Goal: Task Accomplishment & Management: Complete application form

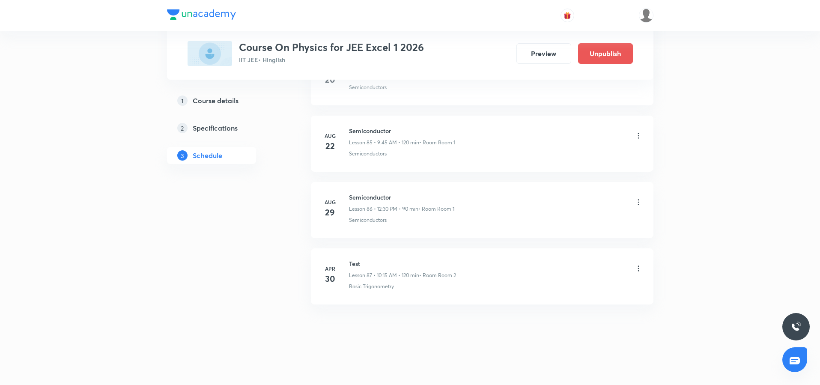
scroll to position [6064, 0]
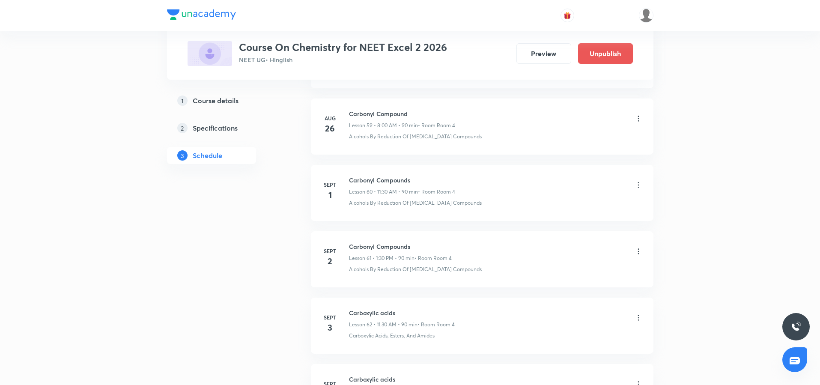
scroll to position [4367, 0]
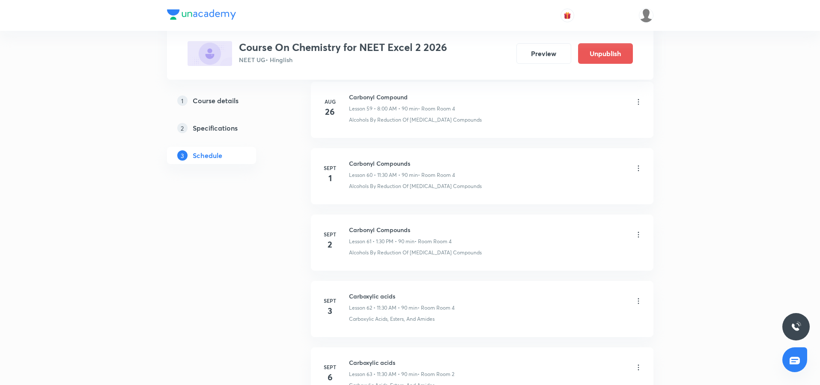
scroll to position [4382, 0]
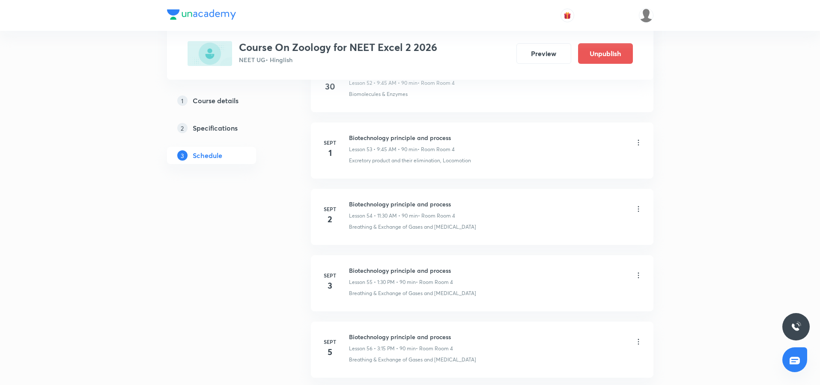
scroll to position [3943, 0]
click at [637, 146] on icon at bounding box center [638, 144] width 9 height 9
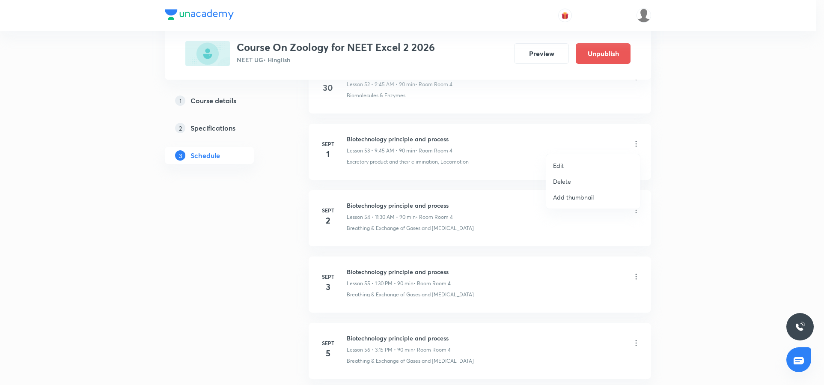
click at [551, 162] on li "Edit" at bounding box center [593, 166] width 94 height 16
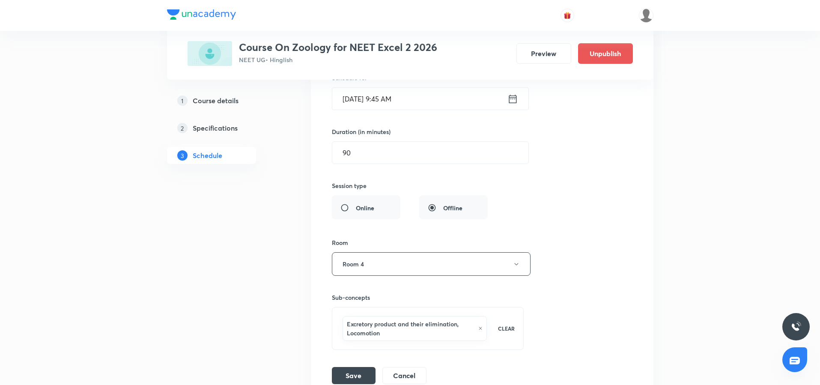
scroll to position [3628, 0]
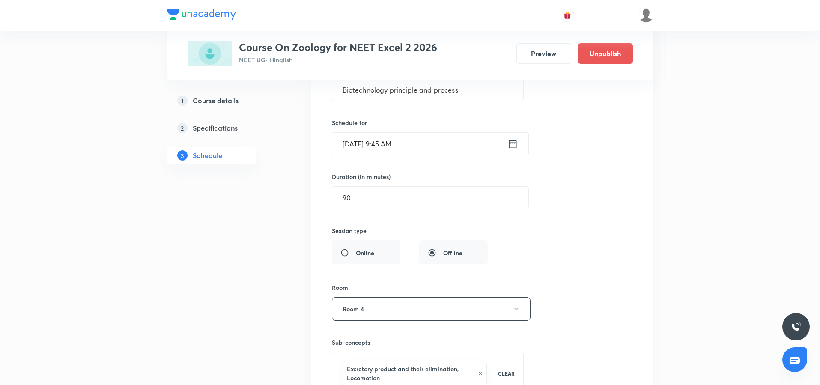
click at [511, 143] on icon at bounding box center [512, 144] width 11 height 12
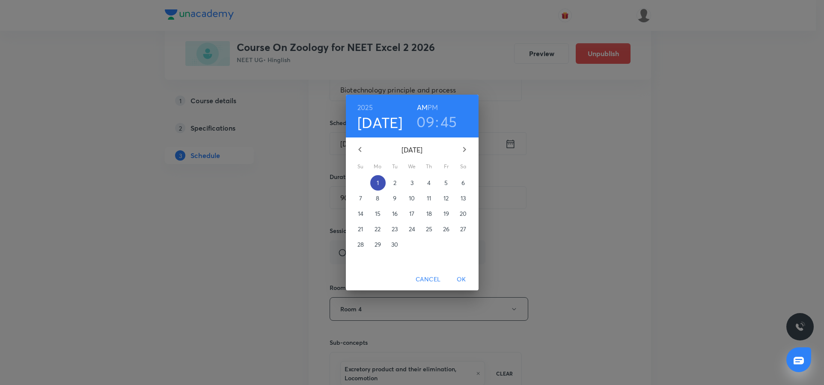
click at [375, 183] on span "1" at bounding box center [377, 183] width 15 height 9
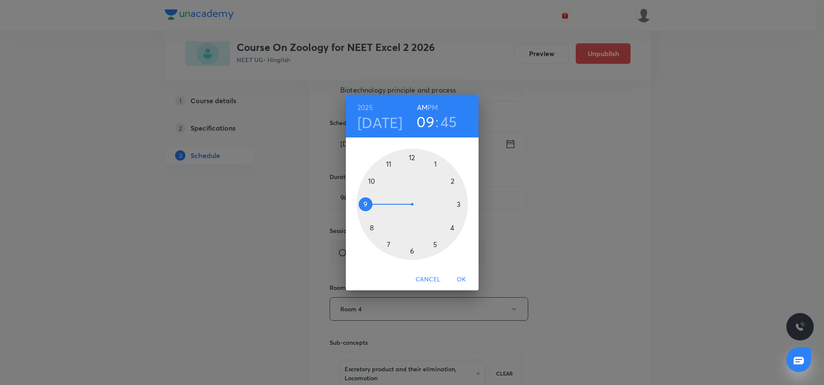
click at [435, 164] on div at bounding box center [412, 204] width 111 height 111
click at [433, 105] on h6 "PM" at bounding box center [433, 107] width 10 height 12
click at [408, 249] on div at bounding box center [412, 204] width 111 height 111
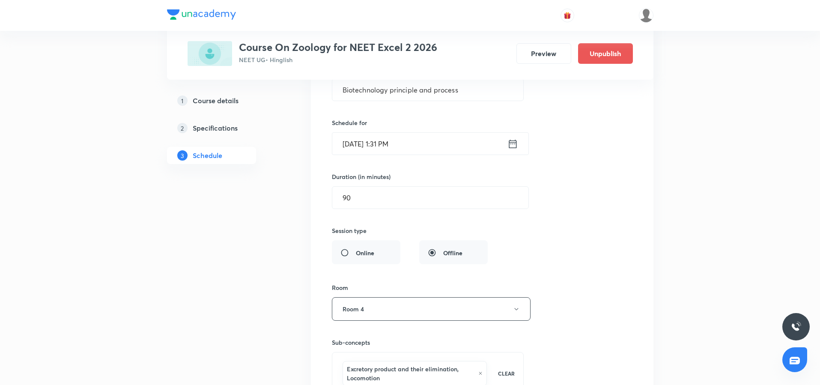
click at [393, 142] on input "Sept 1, 2025, 1:31 PM" at bounding box center [419, 144] width 175 height 22
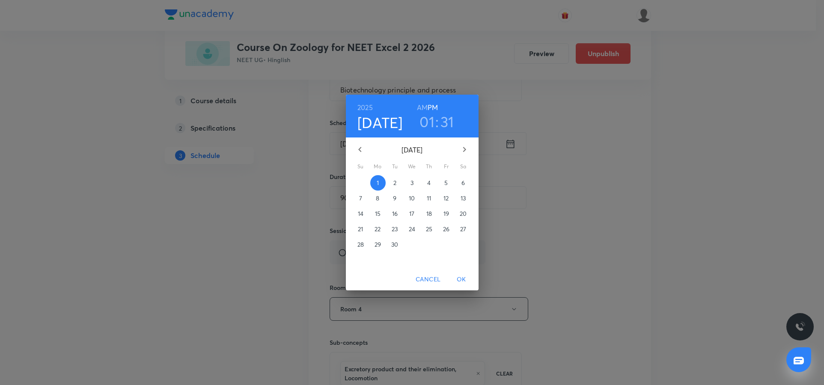
click at [449, 123] on h3 "31" at bounding box center [448, 122] width 14 height 18
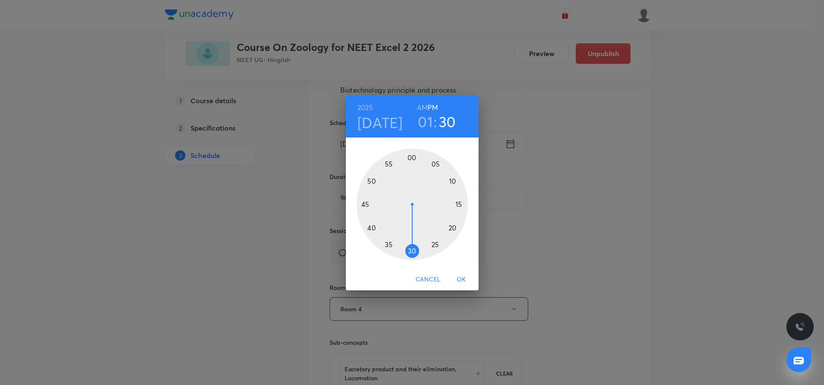
click at [411, 250] on div at bounding box center [412, 204] width 111 height 111
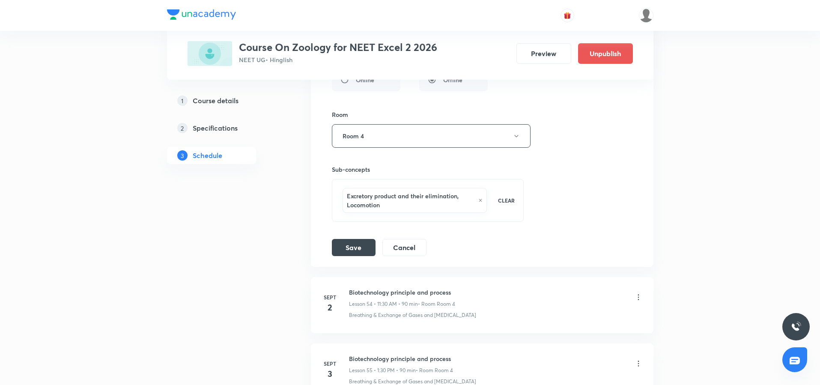
scroll to position [3802, 0]
click at [352, 240] on button "Save" at bounding box center [354, 245] width 44 height 17
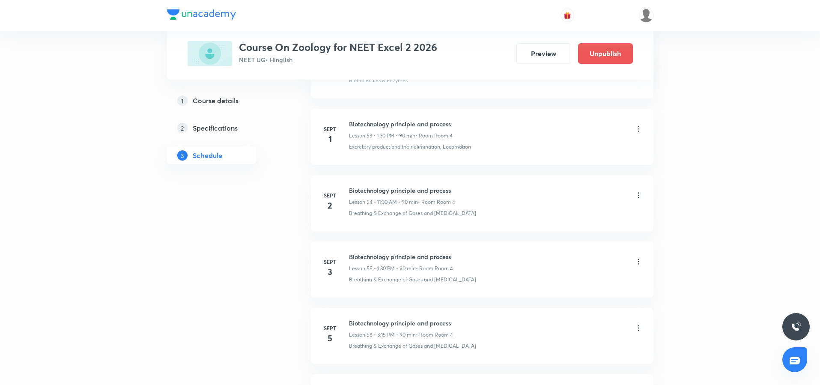
scroll to position [3564, 0]
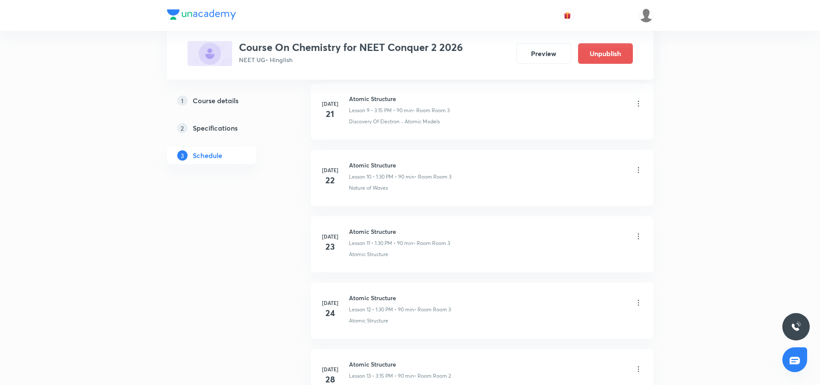
scroll to position [1044, 0]
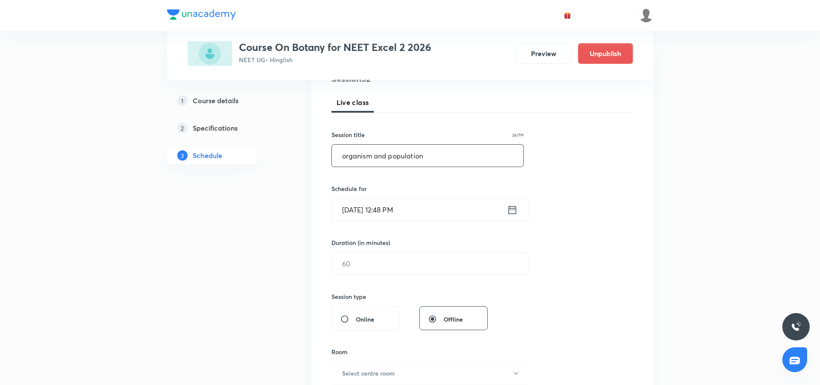
scroll to position [113, 0]
click at [342, 153] on input "organism and population" at bounding box center [428, 156] width 192 height 22
click at [393, 158] on input "Organism and population" at bounding box center [428, 156] width 192 height 22
type input "Organism and Population"
click at [512, 211] on icon at bounding box center [512, 210] width 11 height 12
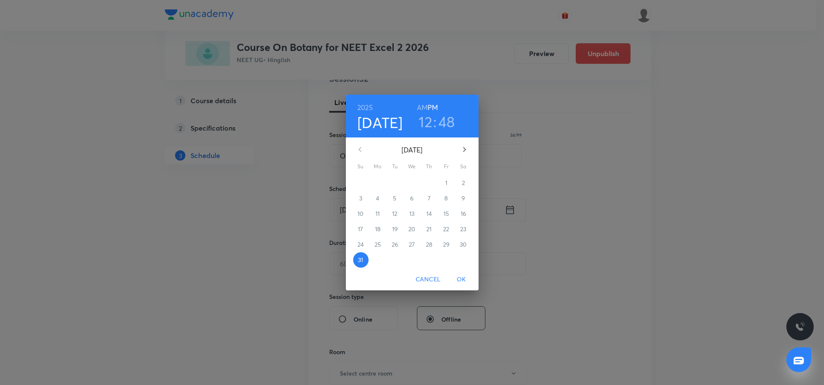
click at [464, 149] on icon "button" at bounding box center [464, 149] width 10 height 10
click at [379, 182] on p "1" at bounding box center [378, 183] width 2 height 9
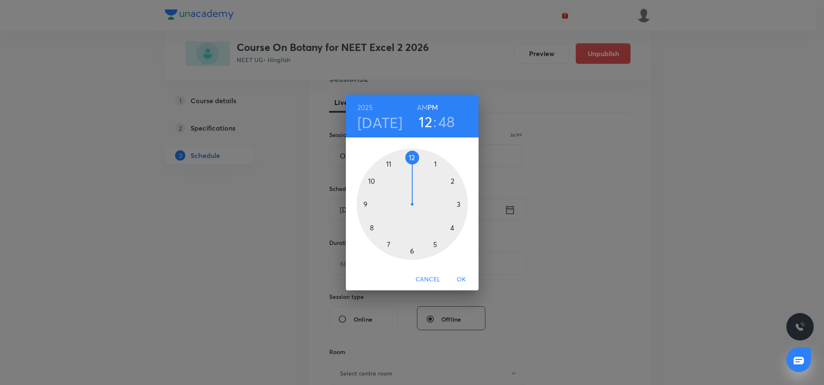
click at [372, 226] on div at bounding box center [412, 204] width 111 height 111
click at [423, 105] on h6 "AM" at bounding box center [422, 107] width 11 height 12
click at [412, 156] on div at bounding box center [412, 204] width 111 height 111
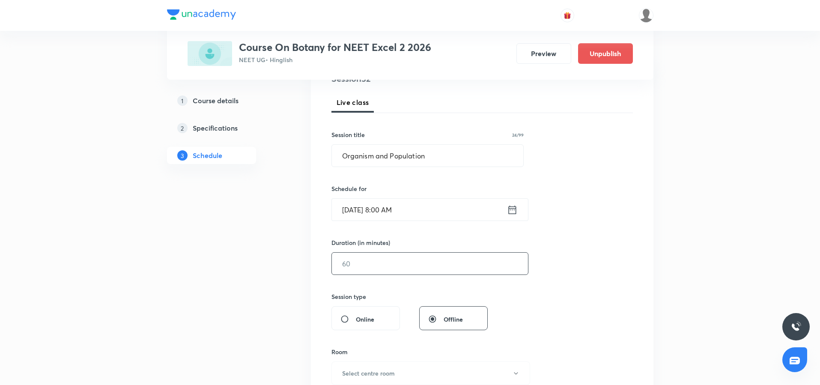
click at [391, 271] on input "text" at bounding box center [430, 264] width 196 height 22
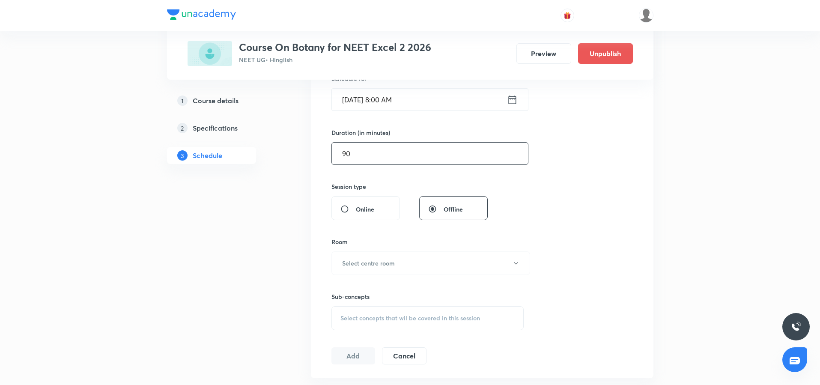
scroll to position [224, 0]
type input "90"
click at [388, 261] on h6 "Select centre room" at bounding box center [368, 261] width 53 height 9
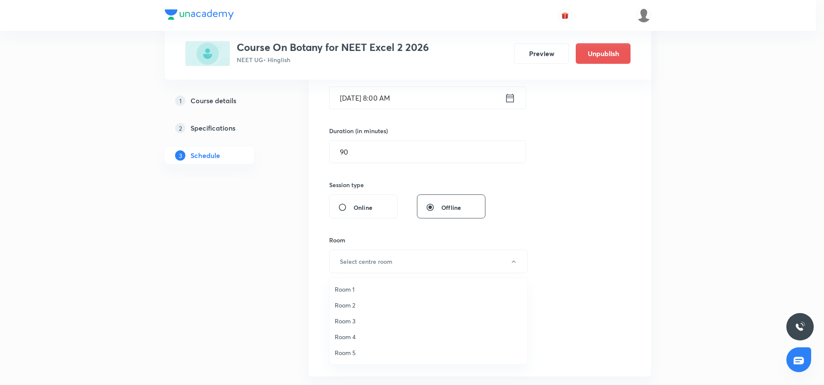
click at [344, 333] on span "Room 4" at bounding box center [429, 336] width 188 height 9
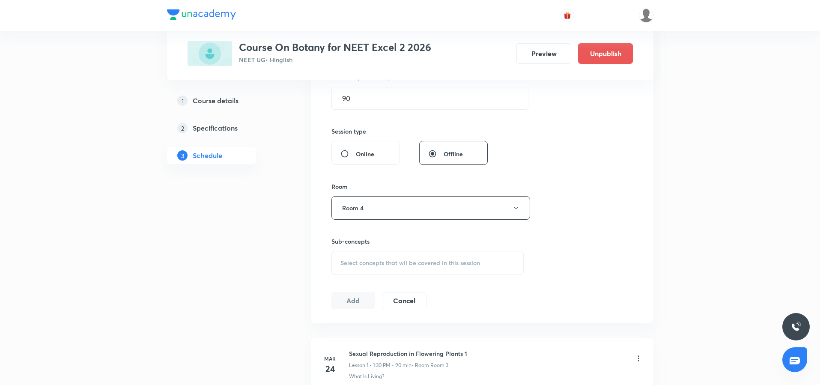
scroll to position [279, 0]
click at [343, 259] on span "Select concepts that wil be covered in this session" at bounding box center [410, 262] width 140 height 7
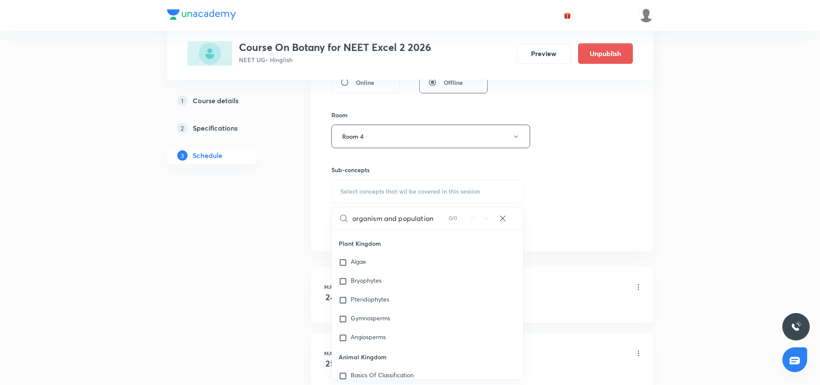
scroll to position [408, 0]
type input "organism and population"
click at [344, 262] on input "checkbox" at bounding box center [345, 265] width 12 height 9
checkbox input "true"
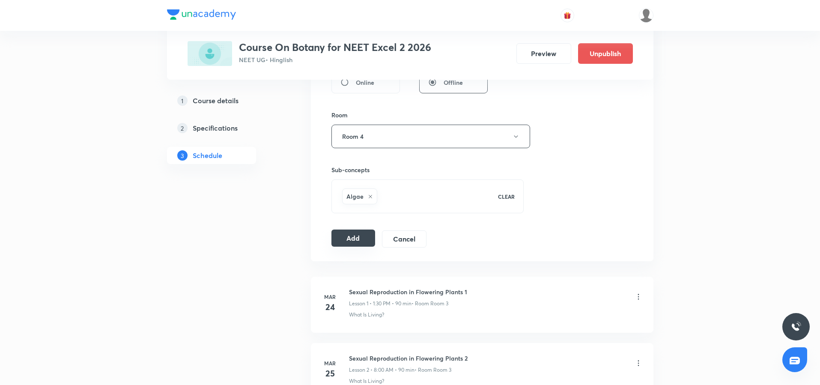
click at [361, 232] on button "Add" at bounding box center [353, 237] width 44 height 17
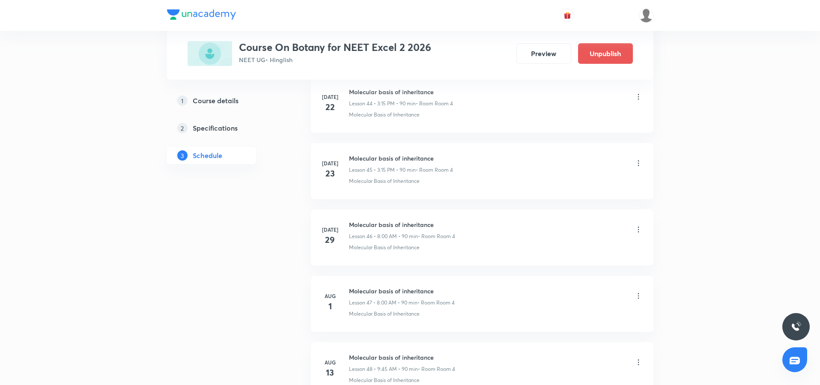
scroll to position [3359, 0]
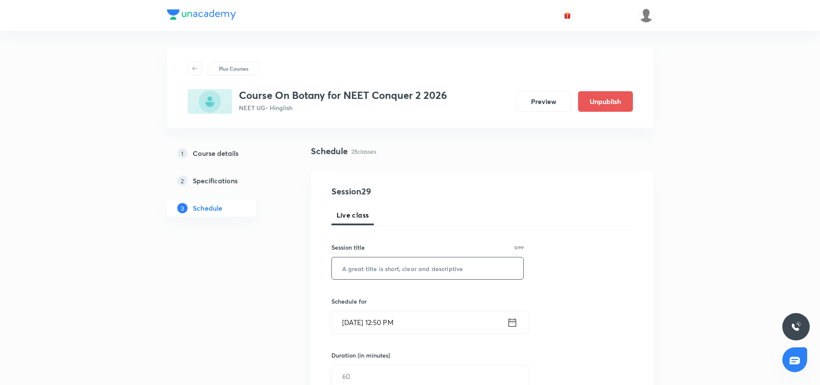
click at [374, 265] on input "text" at bounding box center [428, 268] width 192 height 22
type input "v"
paste input "organism and population"
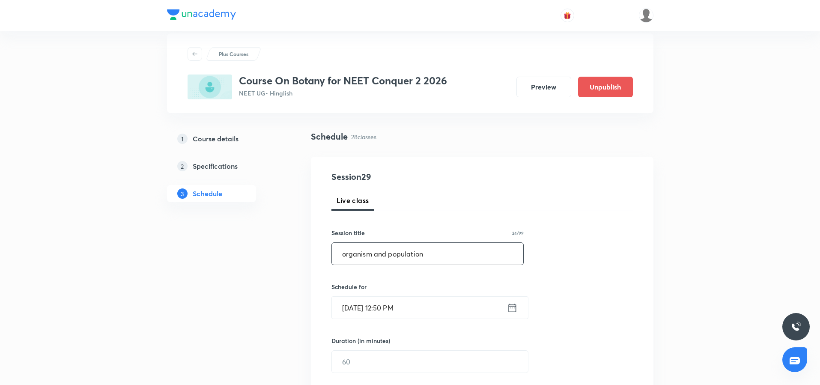
scroll to position [15, 0]
type input "organism and population"
click at [374, 265] on div "Session 29 Live class Session title 24/99 organism and population ​ Schedule fo…" at bounding box center [481, 371] width 301 height 402
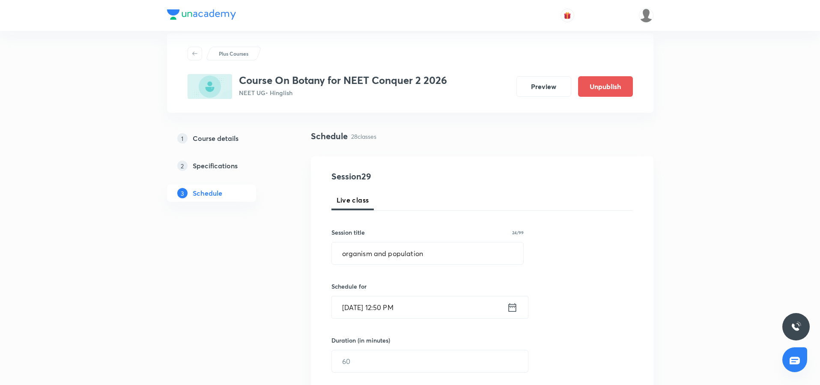
click at [363, 246] on input "organism and population" at bounding box center [428, 253] width 192 height 22
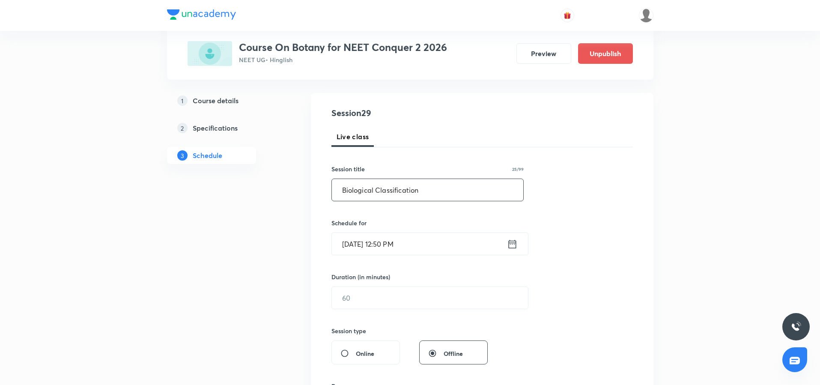
scroll to position [79, 0]
type input "Biological Classification"
click at [514, 246] on icon at bounding box center [512, 243] width 11 height 12
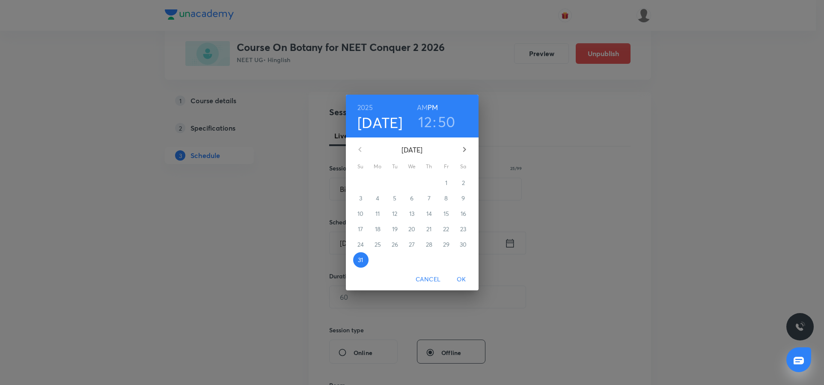
click at [463, 153] on icon "button" at bounding box center [464, 149] width 10 height 10
click at [381, 180] on span "1" at bounding box center [377, 183] width 15 height 9
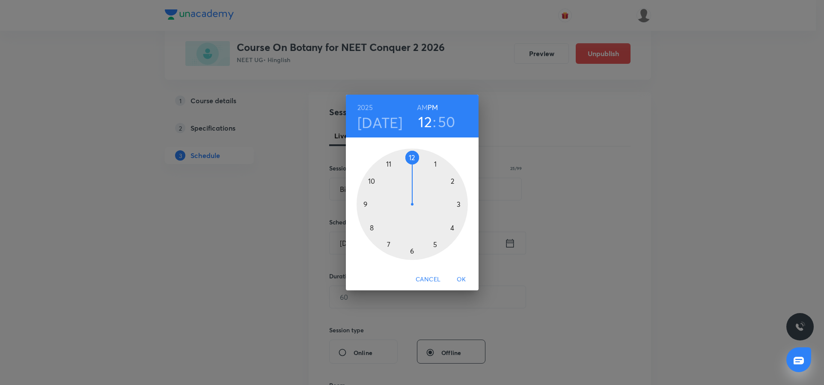
click at [438, 163] on div at bounding box center [412, 204] width 111 height 111
click at [411, 251] on div at bounding box center [412, 204] width 111 height 111
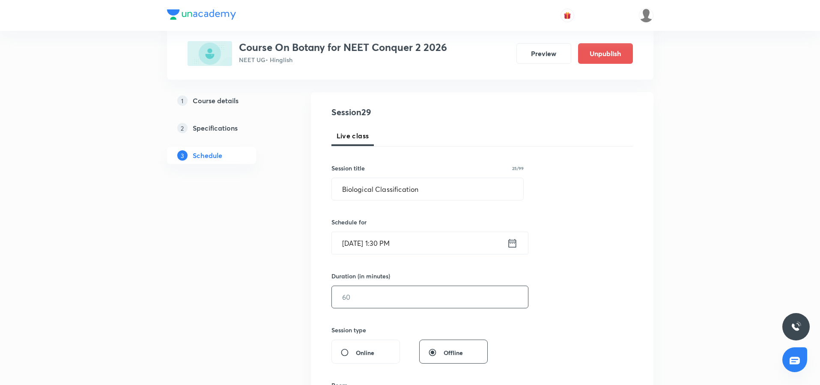
click at [371, 298] on input "text" at bounding box center [430, 297] width 196 height 22
click at [371, 298] on input "90" at bounding box center [430, 297] width 196 height 22
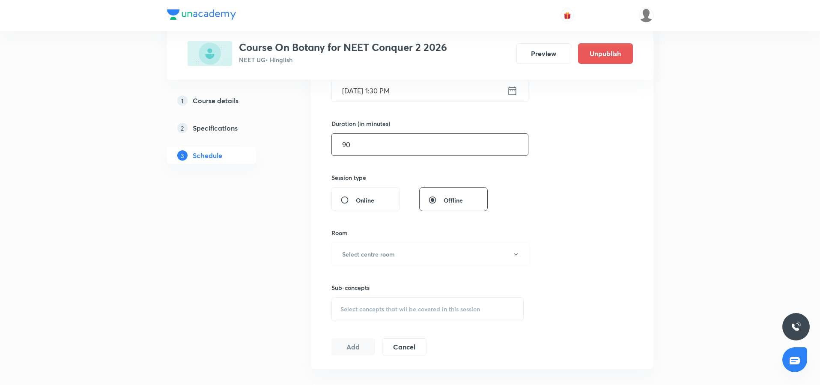
scroll to position [233, 0]
type input "90"
click at [366, 253] on h6 "Select centre room" at bounding box center [368, 252] width 53 height 9
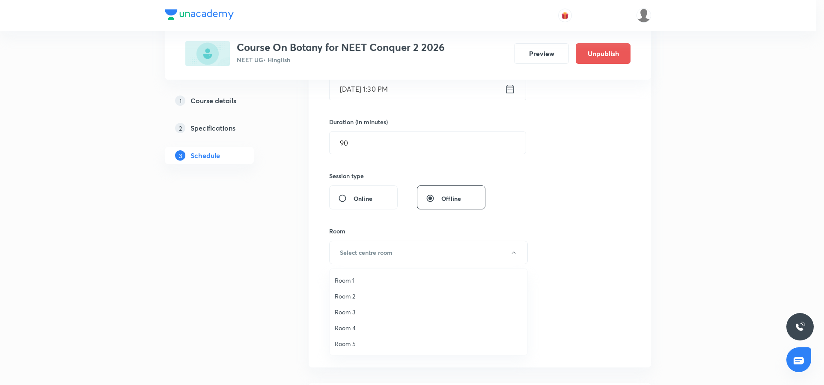
click at [343, 291] on li "Room 2" at bounding box center [429, 296] width 198 height 16
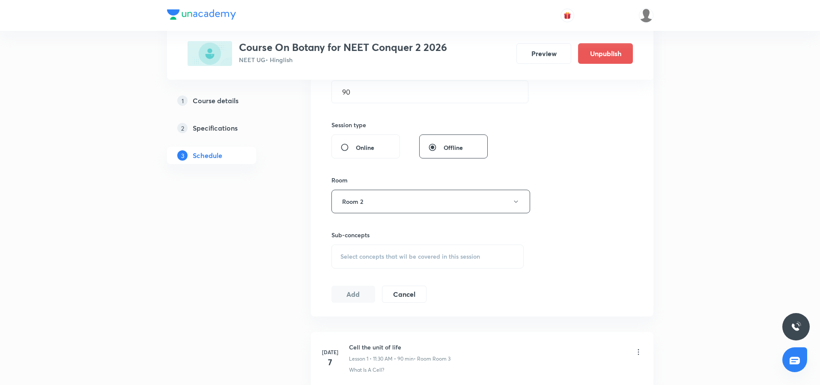
scroll to position [285, 0]
click at [348, 253] on span "Select concepts that wil be covered in this session" at bounding box center [410, 255] width 140 height 7
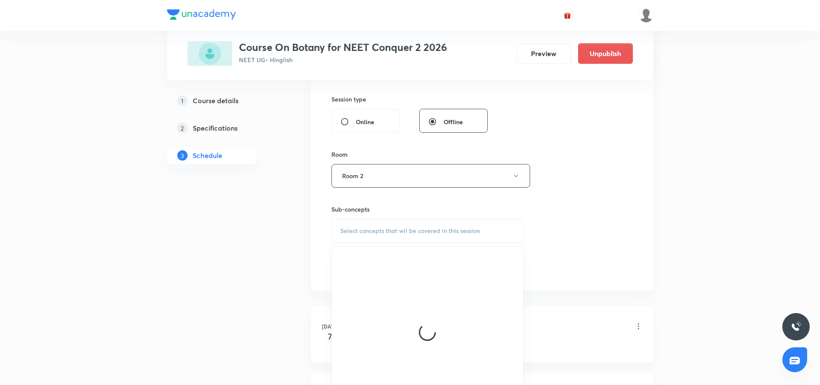
scroll to position [314, 0]
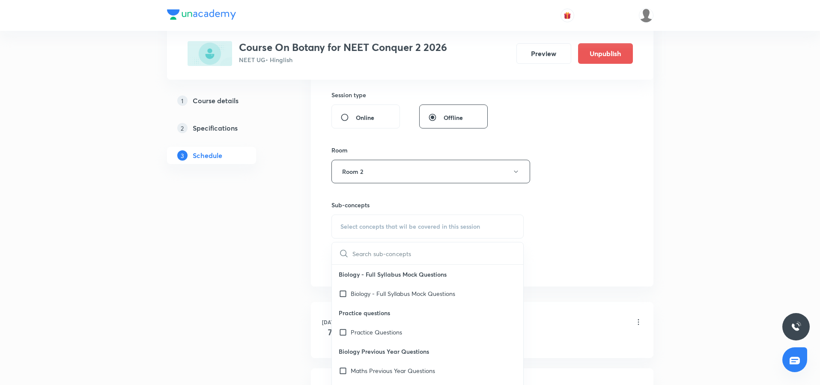
type input "organism and population"
click at [405, 250] on input "organism and population" at bounding box center [400, 253] width 96 height 22
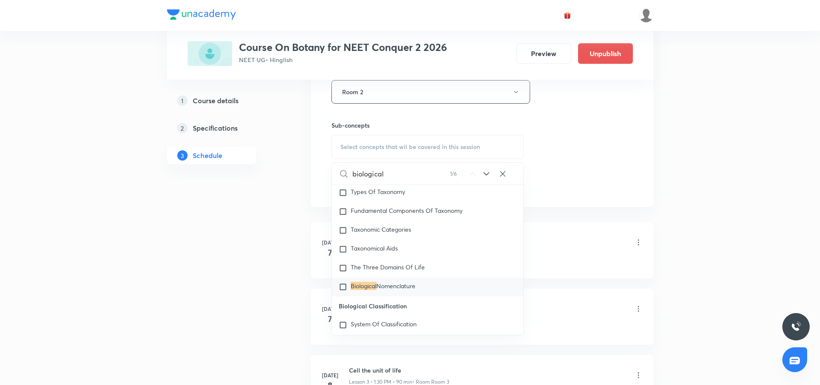
scroll to position [192, 0]
type input "biological"
click at [345, 321] on input "checkbox" at bounding box center [345, 325] width 12 height 9
checkbox input "true"
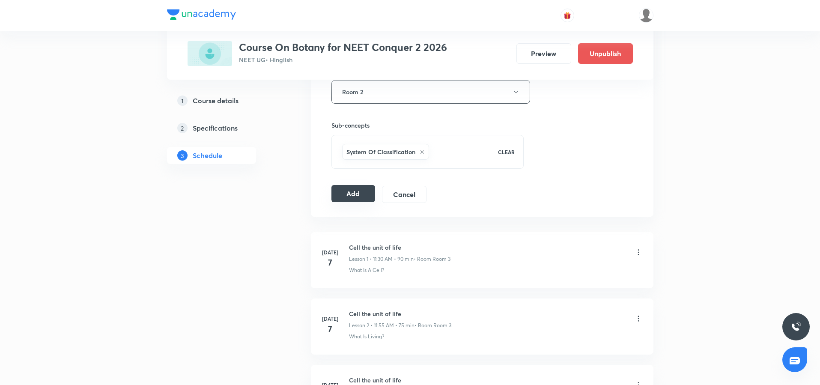
click at [347, 196] on button "Add" at bounding box center [353, 193] width 44 height 17
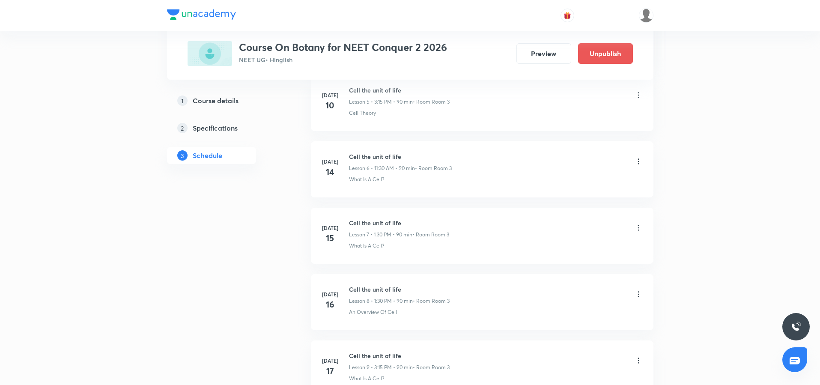
scroll to position [419, 0]
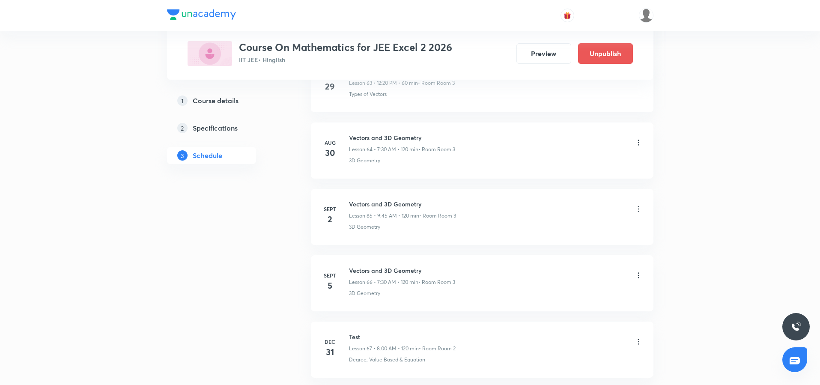
scroll to position [4747, 0]
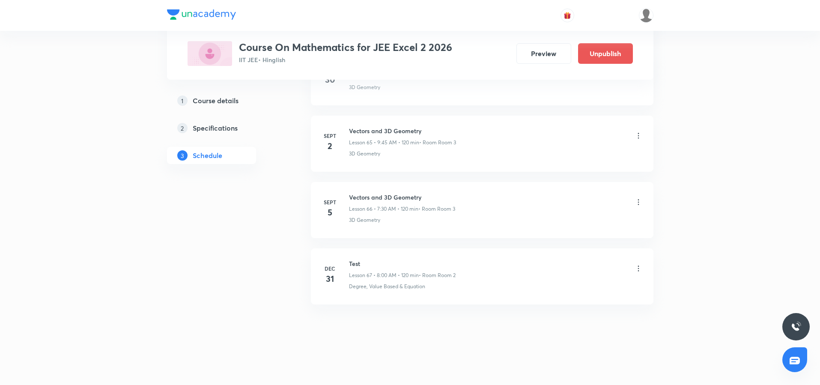
click at [399, 195] on h6 "Vectors and 3D Geometry" at bounding box center [402, 197] width 106 height 9
copy h6 "Vectors and 3D Geometry"
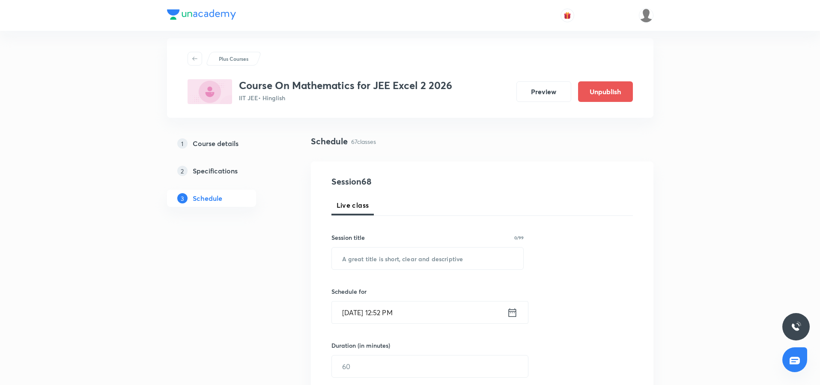
scroll to position [0, 0]
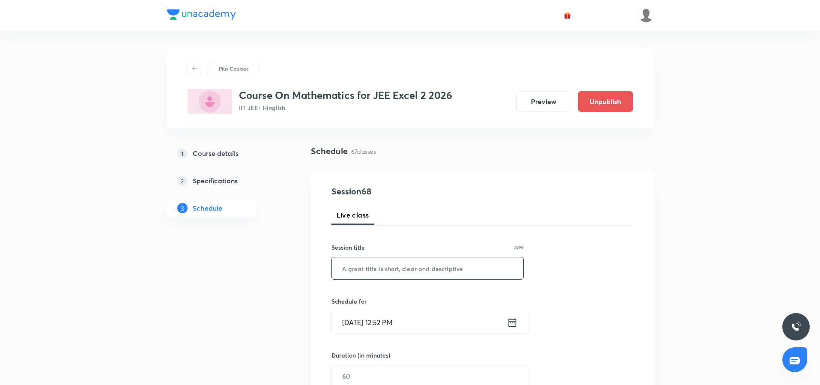
click at [369, 271] on input "text" at bounding box center [428, 268] width 192 height 22
paste input "Vectors and 3D Geometry"
type input "Vectors and 3D Geometry"
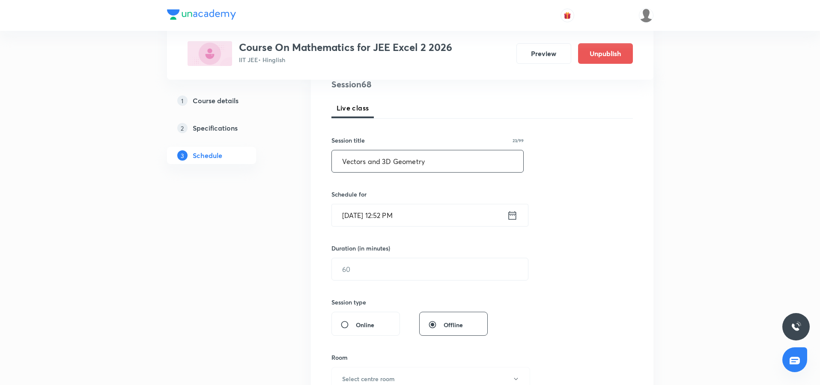
scroll to position [107, 0]
click at [511, 211] on icon at bounding box center [512, 214] width 8 height 9
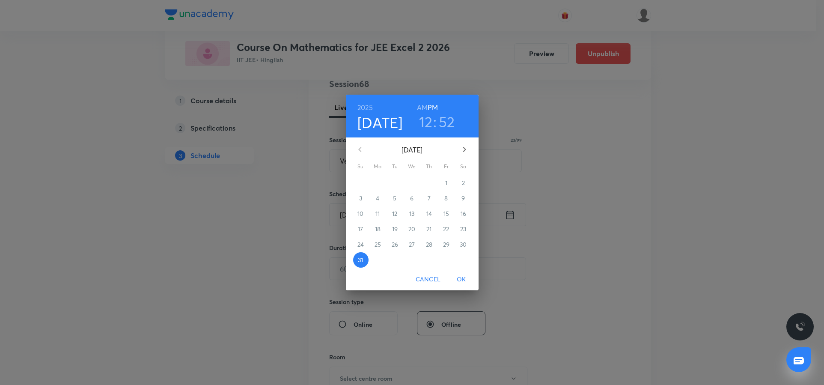
click at [464, 148] on icon "button" at bounding box center [464, 149] width 3 height 5
click at [377, 182] on p "1" at bounding box center [378, 183] width 2 height 9
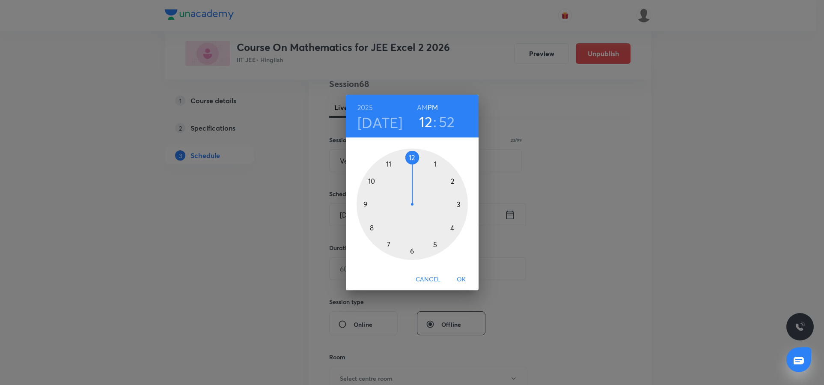
click at [388, 244] on div at bounding box center [412, 204] width 111 height 111
click at [422, 103] on h6 "AM" at bounding box center [422, 107] width 11 height 12
click at [411, 251] on div at bounding box center [412, 204] width 111 height 111
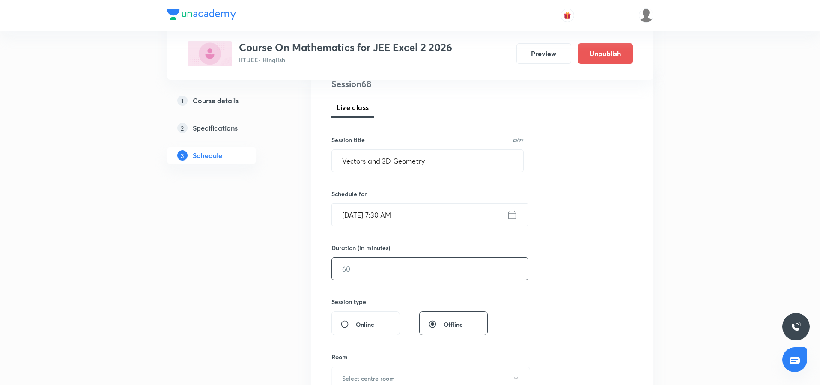
click at [417, 270] on input "text" at bounding box center [430, 269] width 196 height 22
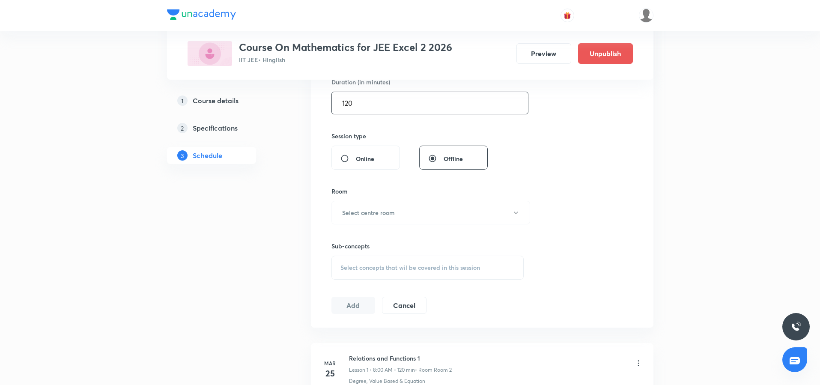
scroll to position [274, 0]
type input "120"
click at [393, 211] on h6 "Select centre room" at bounding box center [368, 211] width 53 height 9
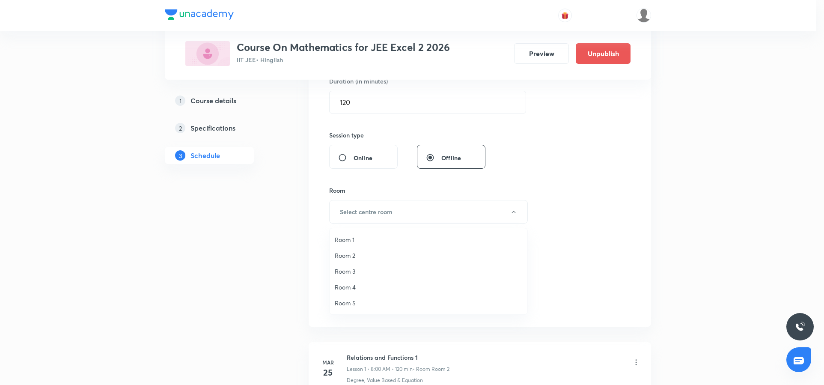
click at [353, 270] on span "Room 3" at bounding box center [429, 271] width 188 height 9
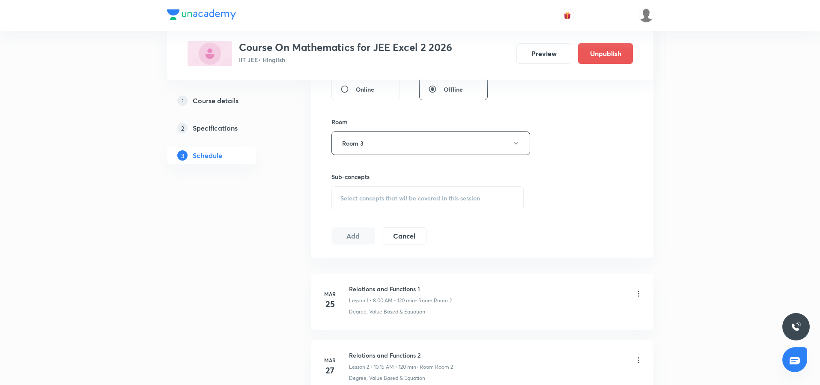
scroll to position [344, 0]
click at [349, 201] on div "Select concepts that wil be covered in this session" at bounding box center [427, 197] width 193 height 24
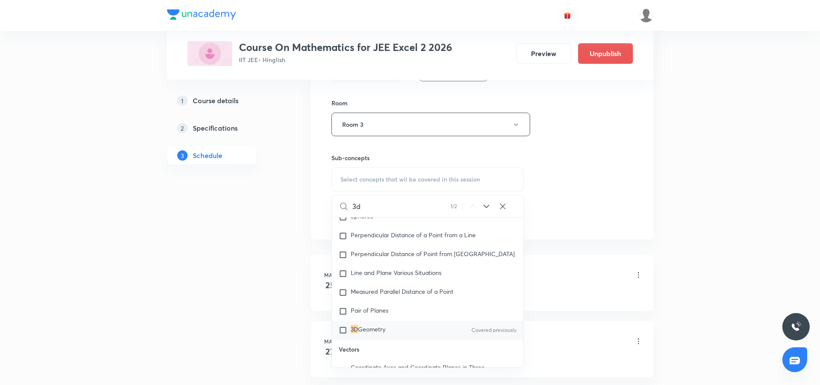
scroll to position [9121, 0]
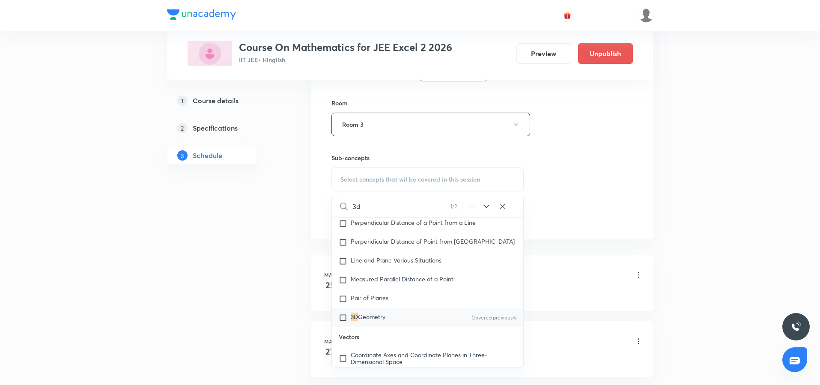
type input "3d"
click at [342, 322] on input "checkbox" at bounding box center [345, 317] width 12 height 9
checkbox input "true"
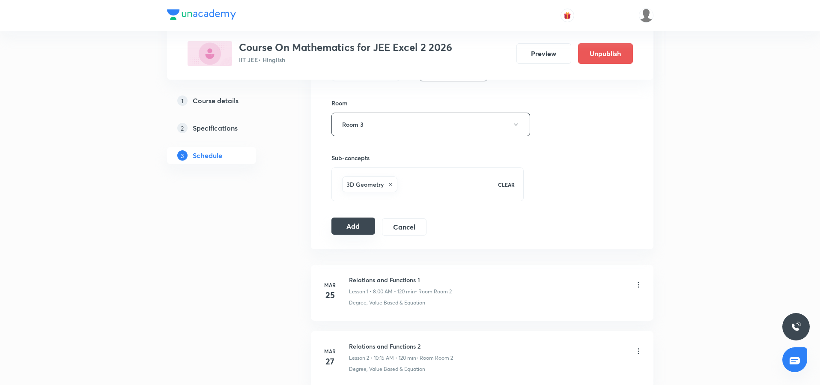
click at [342, 222] on button "Add" at bounding box center [353, 225] width 44 height 17
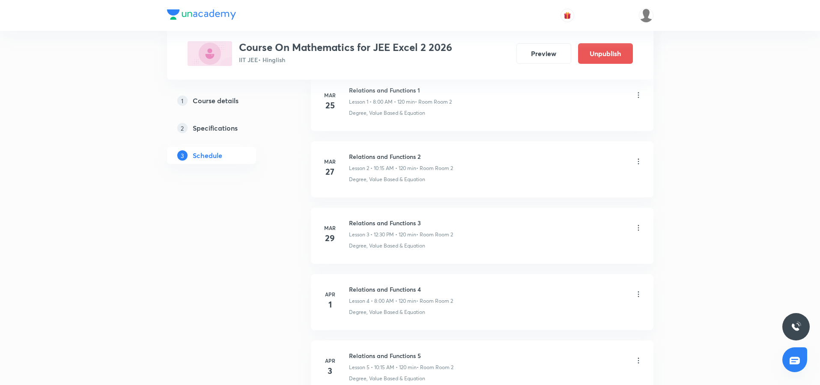
scroll to position [121, 0]
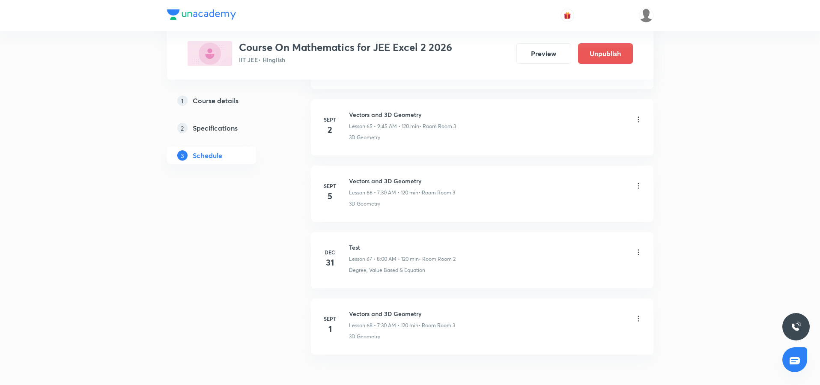
scroll to position [4814, 0]
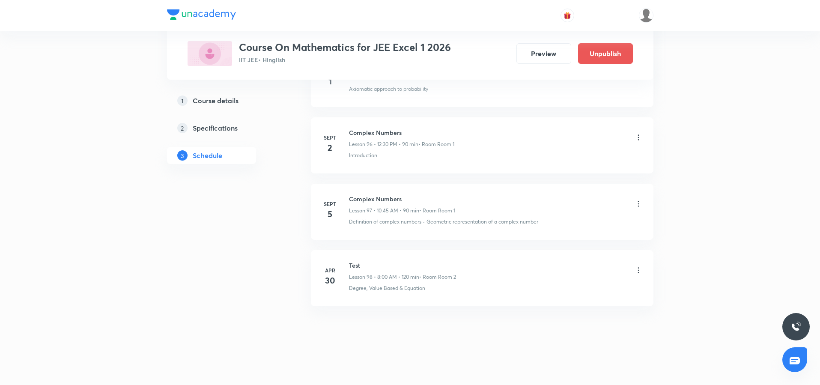
scroll to position [6807, 0]
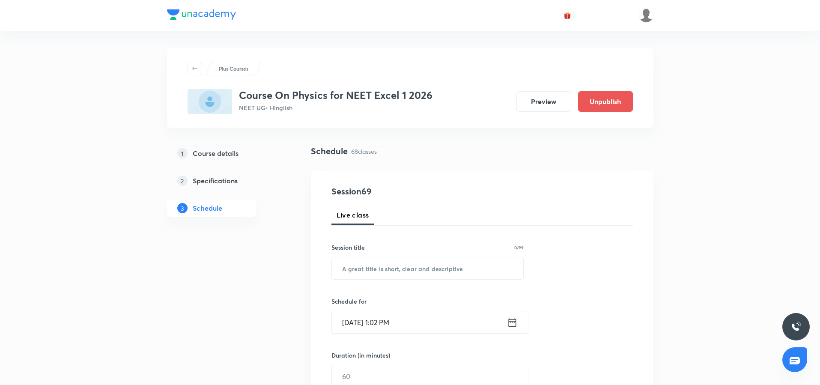
click at [376, 265] on input "text" at bounding box center [428, 268] width 192 height 22
paste input "EM wave"
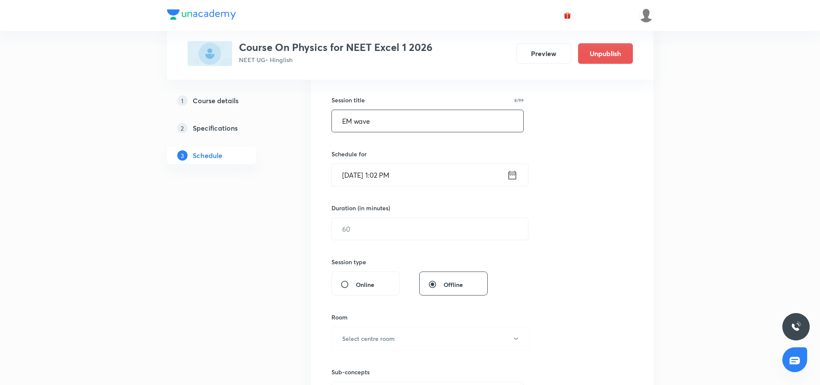
scroll to position [149, 0]
type input "EM wave"
click at [515, 173] on icon at bounding box center [512, 173] width 11 height 12
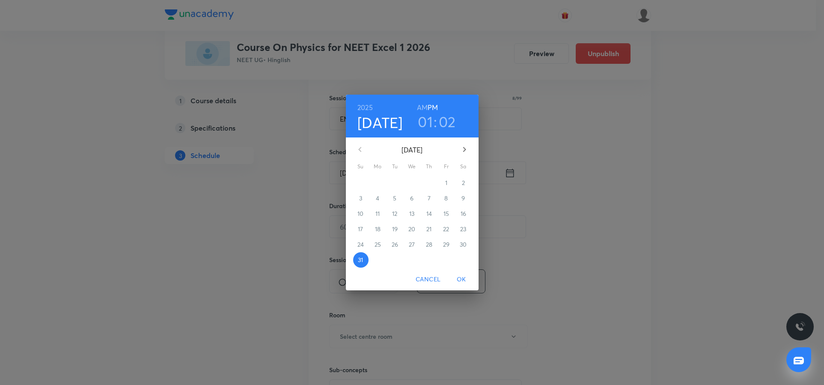
click at [462, 146] on icon "button" at bounding box center [464, 149] width 10 height 10
click at [377, 183] on p "1" at bounding box center [378, 183] width 2 height 9
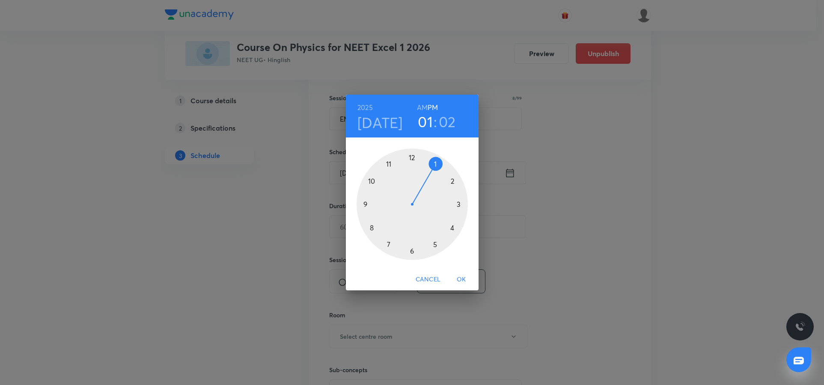
click at [366, 202] on div at bounding box center [412, 204] width 111 height 111
click at [423, 108] on h6 "AM" at bounding box center [422, 107] width 11 height 12
click at [365, 203] on div at bounding box center [412, 204] width 111 height 111
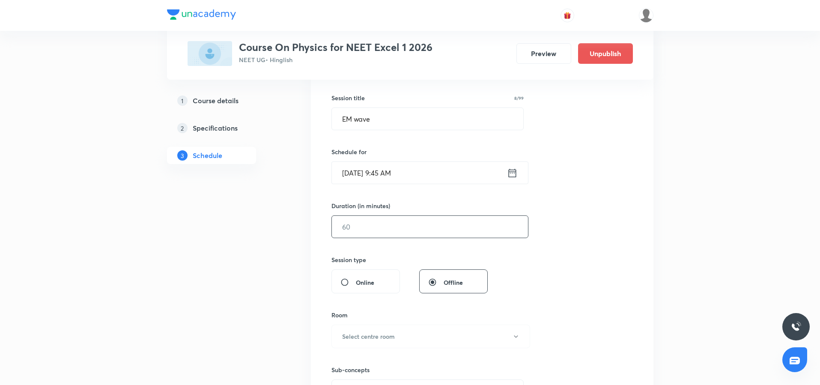
click at [355, 226] on input "text" at bounding box center [430, 227] width 196 height 22
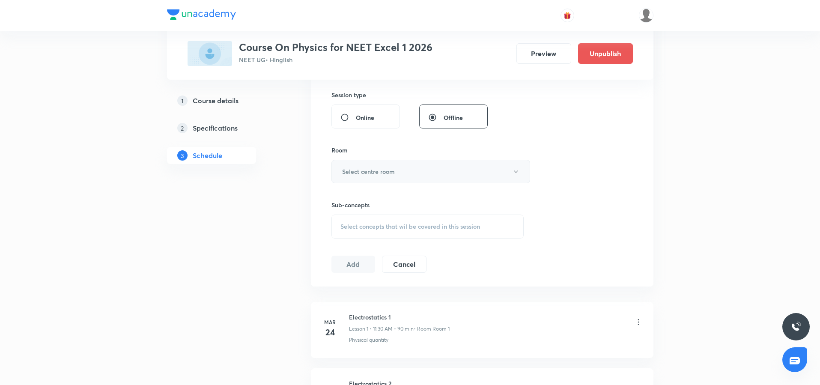
type input "90"
click at [361, 176] on button "Select centre room" at bounding box center [430, 172] width 199 height 24
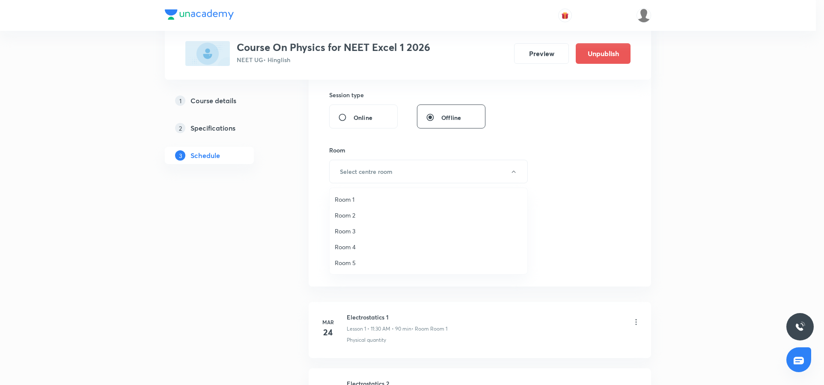
click at [340, 246] on span "Room 4" at bounding box center [429, 246] width 188 height 9
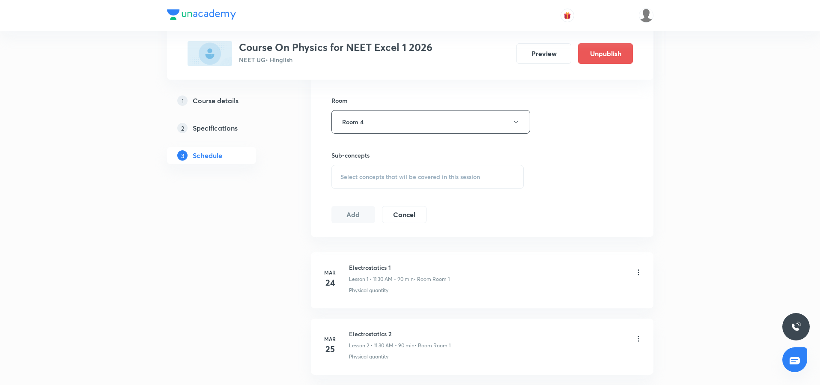
scroll to position [366, 0]
click at [362, 175] on span "Select concepts that wil be covered in this session" at bounding box center [410, 174] width 140 height 7
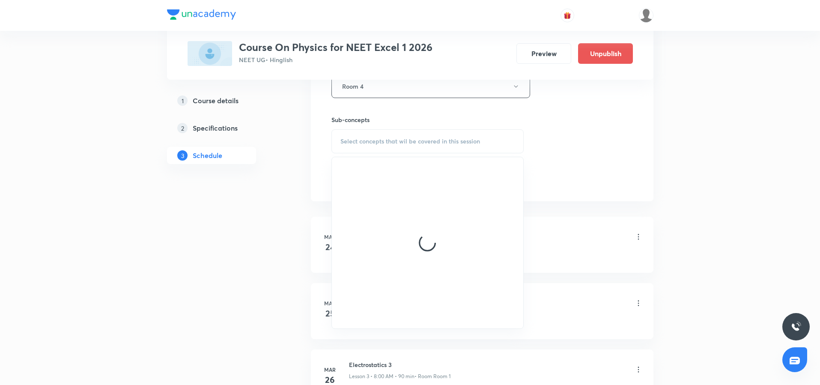
scroll to position [400, 0]
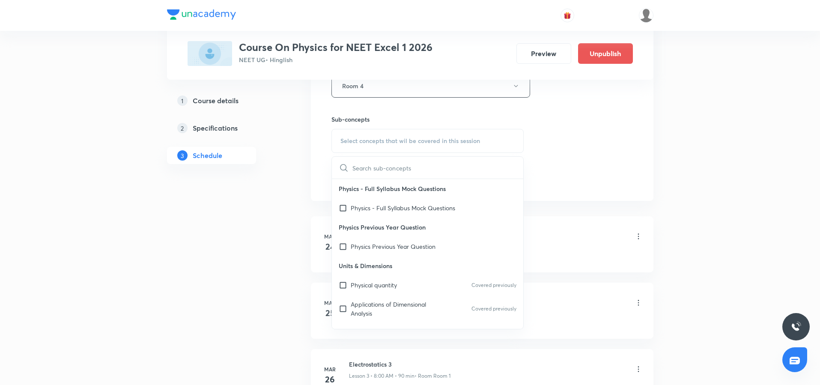
type input "V"
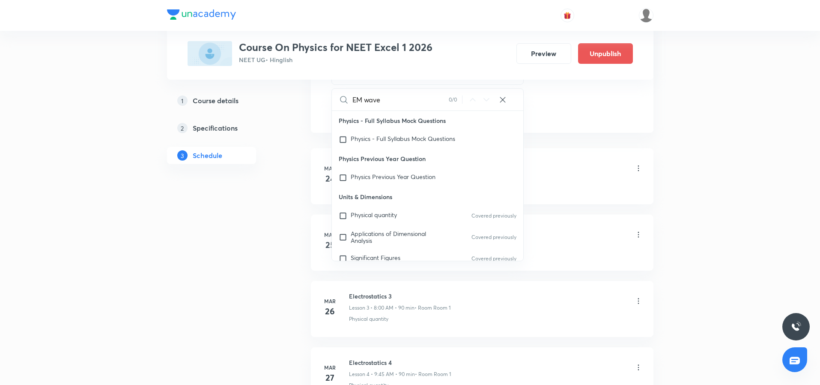
scroll to position [459, 0]
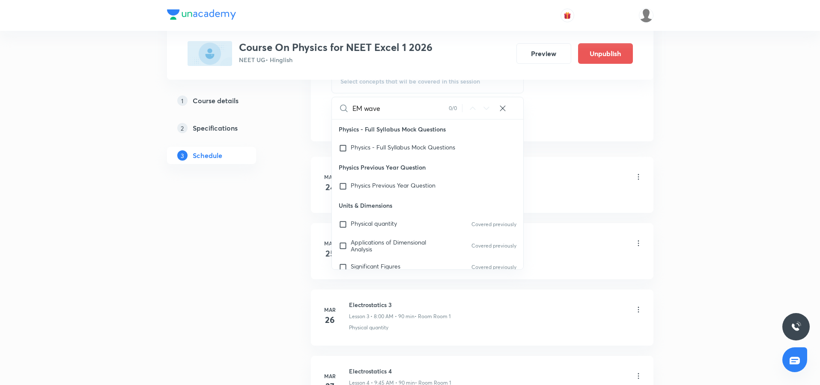
drag, startPoint x: 363, startPoint y: 108, endPoint x: 332, endPoint y: 108, distance: 31.3
click at [332, 108] on div "EM wave 0 / 0 ​" at bounding box center [428, 108] width 192 height 22
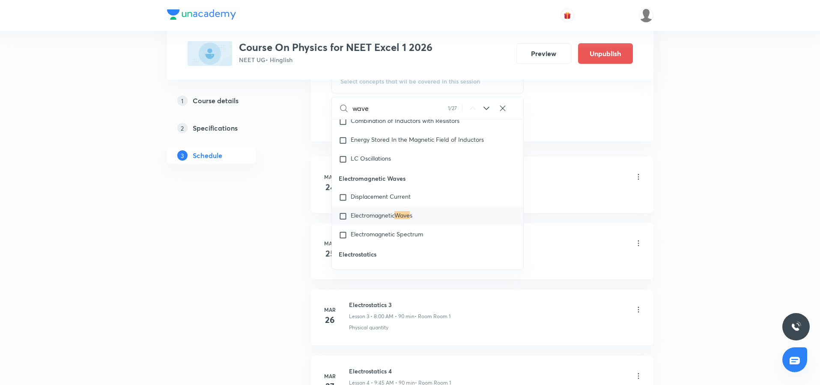
scroll to position [8558, 0]
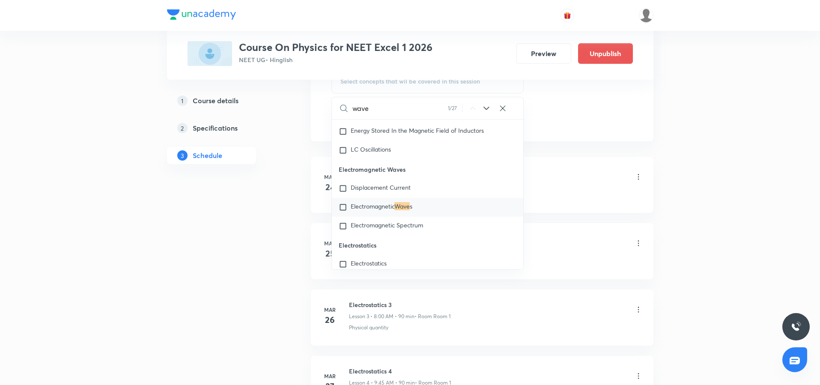
type input "wave"
click at [340, 211] on input "checkbox" at bounding box center [345, 207] width 12 height 9
checkbox input "true"
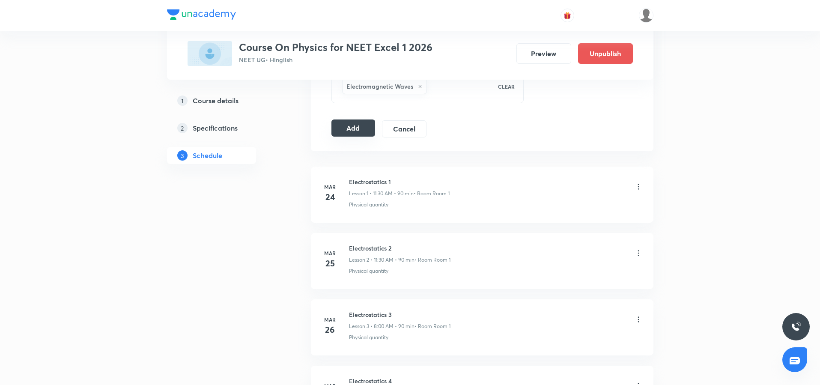
click at [351, 124] on button "Add" at bounding box center [353, 127] width 44 height 17
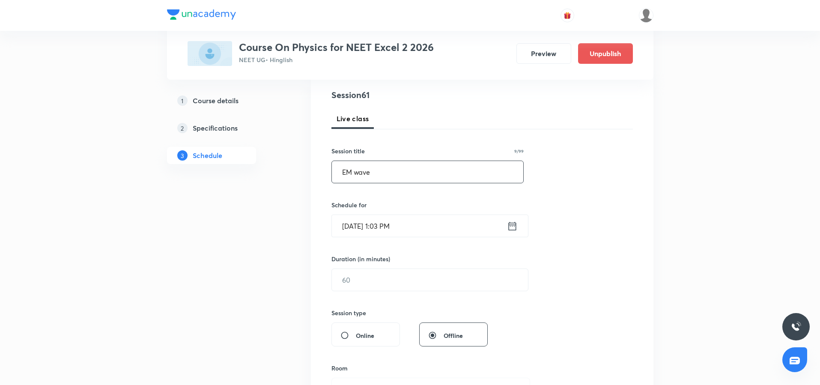
type input "EM wave"
click at [512, 226] on icon at bounding box center [512, 226] width 11 height 12
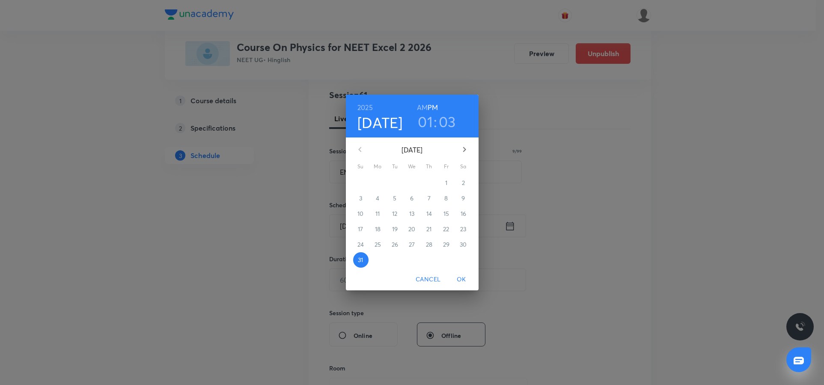
click at [464, 152] on icon "button" at bounding box center [464, 149] width 10 height 10
click at [374, 183] on span "1" at bounding box center [377, 183] width 15 height 9
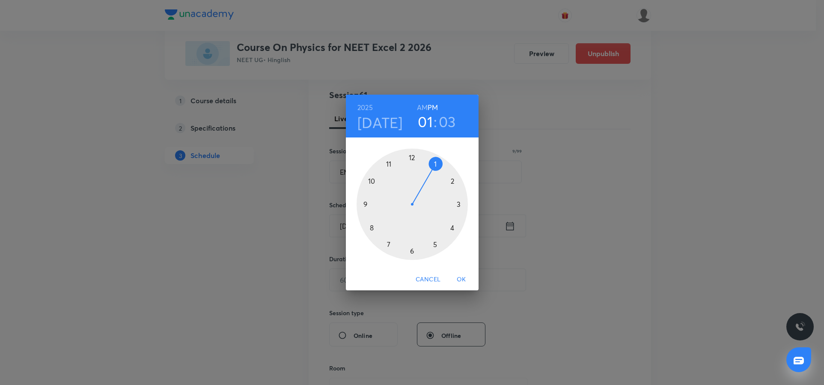
click at [459, 204] on div at bounding box center [412, 204] width 111 height 111
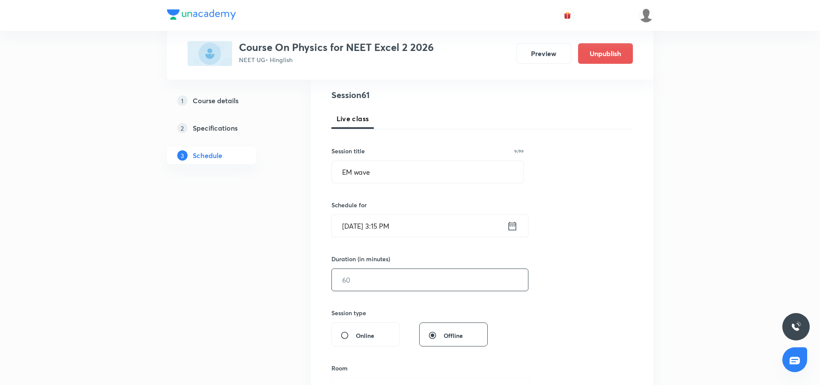
click at [363, 279] on input "text" at bounding box center [430, 280] width 196 height 22
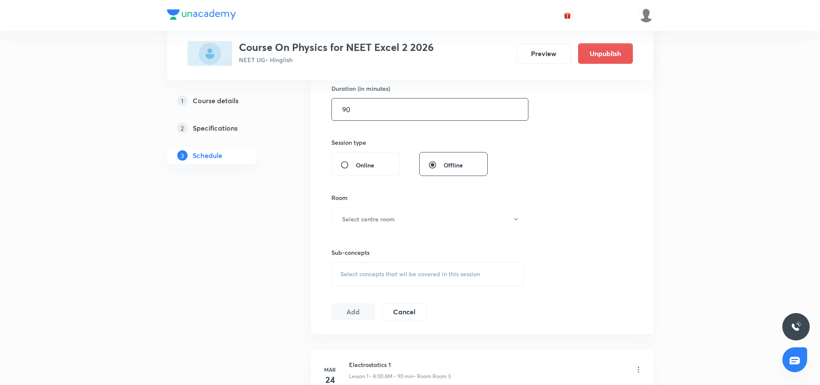
scroll to position [268, 0]
type input "90"
click at [348, 214] on h6 "Select centre room" at bounding box center [368, 218] width 53 height 9
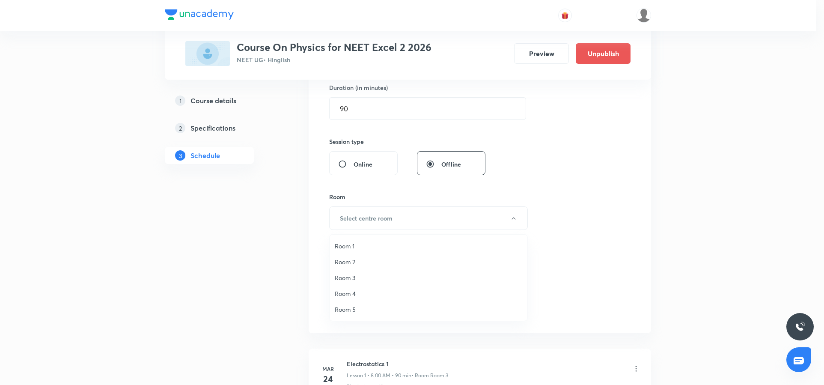
click at [348, 289] on span "Room 4" at bounding box center [429, 293] width 188 height 9
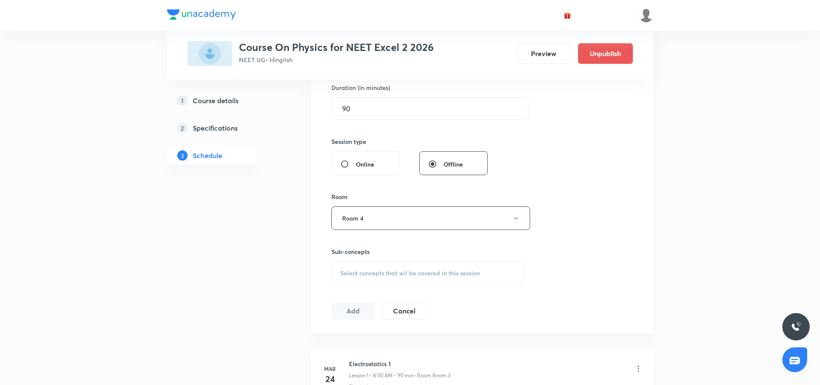
click at [351, 282] on div "Select concepts that wil be covered in this session" at bounding box center [427, 273] width 193 height 24
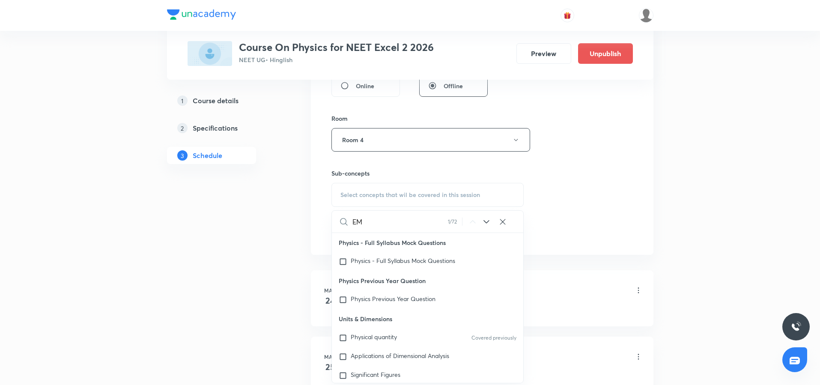
scroll to position [70, 0]
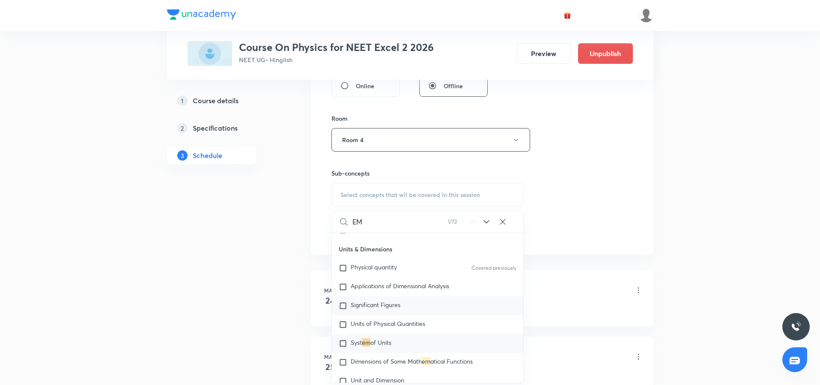
type input "E"
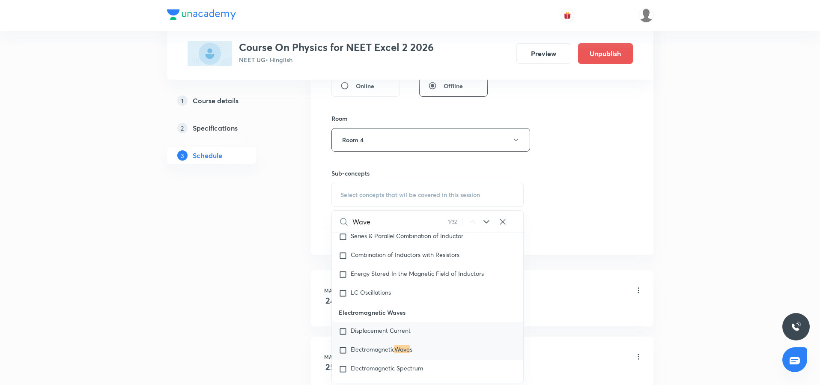
scroll to position [8549, 0]
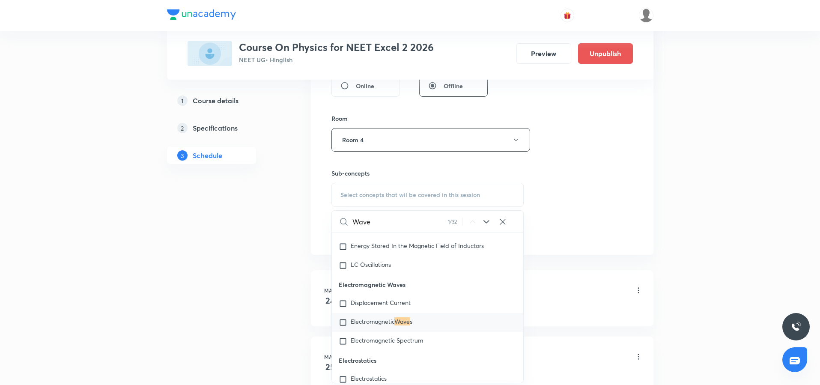
type input "Wave"
click at [341, 327] on input "checkbox" at bounding box center [345, 322] width 12 height 9
checkbox input "true"
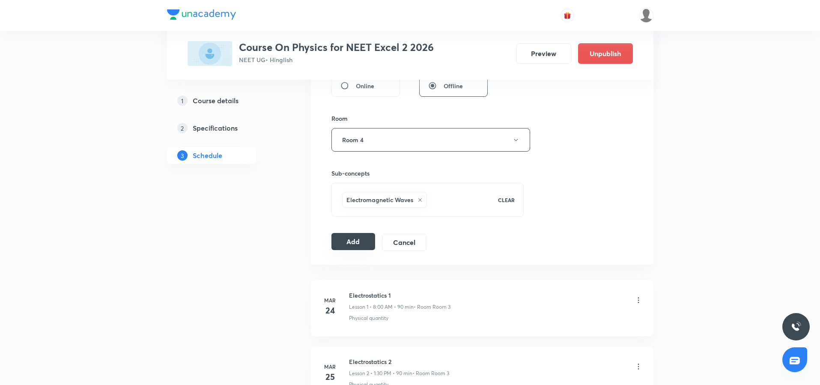
click at [361, 246] on button "Add" at bounding box center [353, 241] width 44 height 17
